Goal: Information Seeking & Learning: Find specific page/section

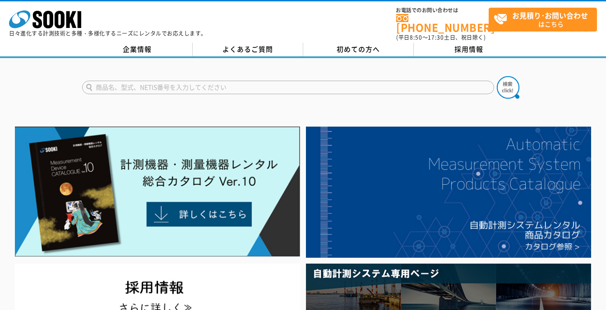
click at [243, 85] on input "text" at bounding box center [288, 88] width 412 height 14
type input "ﾃｸﾉﾃｽ"
click at [497, 76] on button at bounding box center [508, 87] width 23 height 23
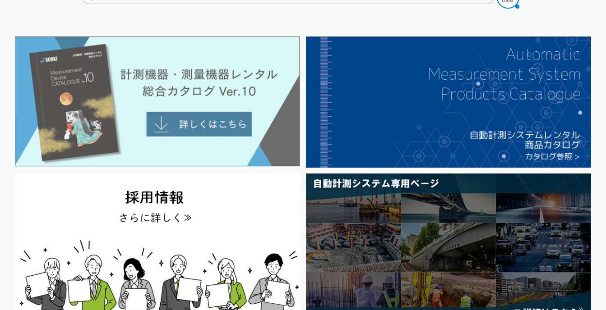
scroll to position [45, 0]
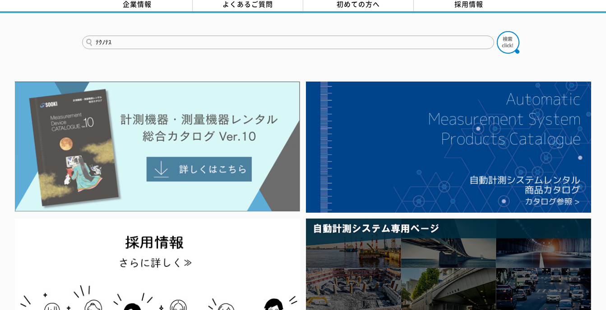
click at [205, 163] on img at bounding box center [157, 147] width 285 height 131
click at [215, 169] on img at bounding box center [157, 147] width 285 height 131
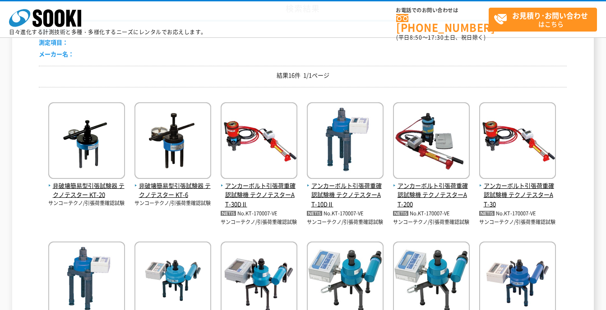
scroll to position [58, 0]
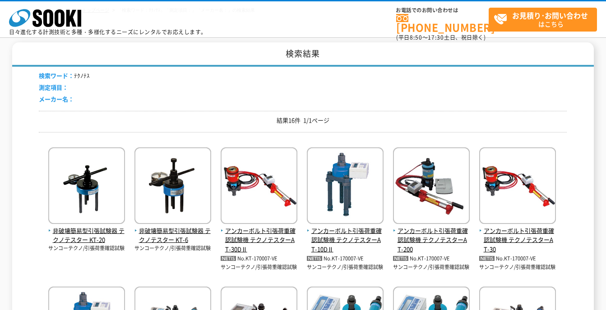
click at [406, 88] on div "検索ワード： ﾃｸﾉﾃｽ 測定項目： メーカー名：" at bounding box center [303, 89] width 528 height 44
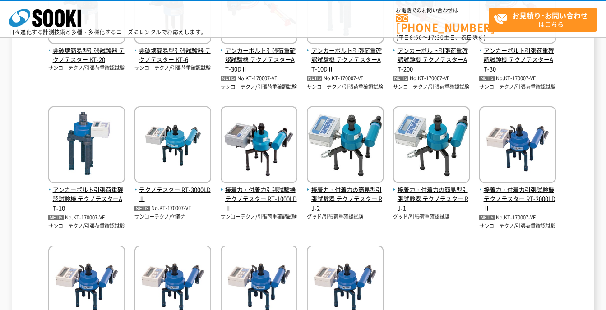
scroll to position [464, 0]
